Goal: Transaction & Acquisition: Purchase product/service

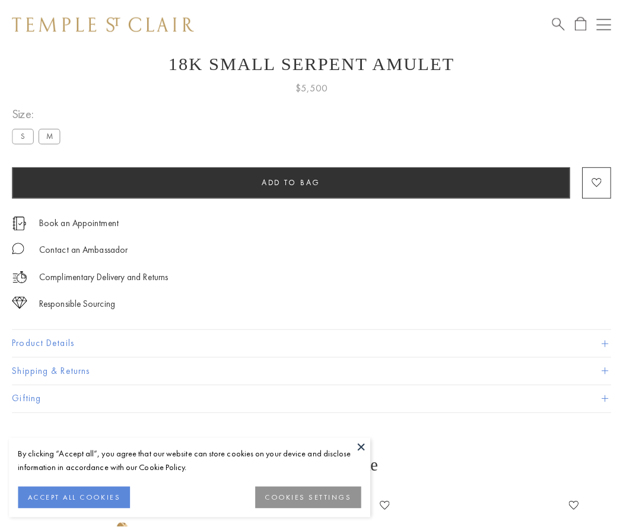
scroll to position [40, 0]
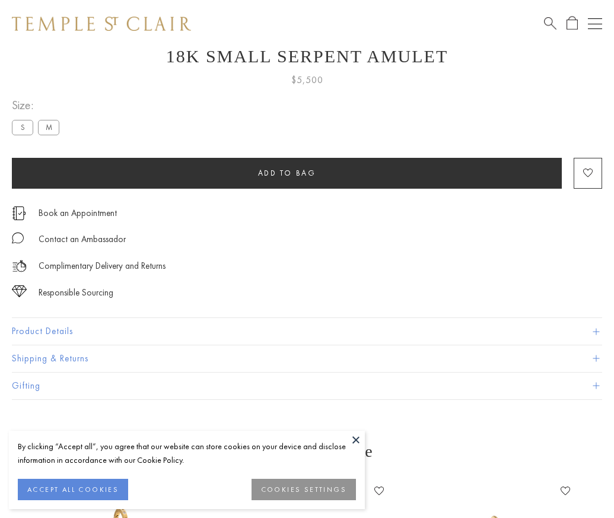
click at [287, 173] on span "Add to bag" at bounding box center [287, 173] width 58 height 10
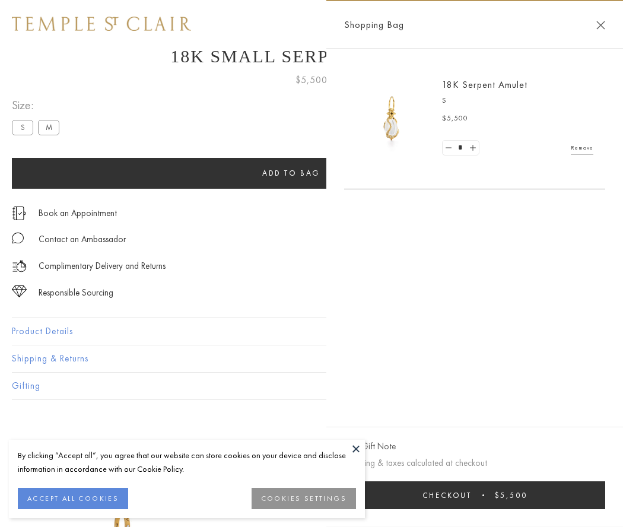
click at [606, 495] on button "Checkout $5,500" at bounding box center [474, 495] width 261 height 28
